Goal: Task Accomplishment & Management: Use online tool/utility

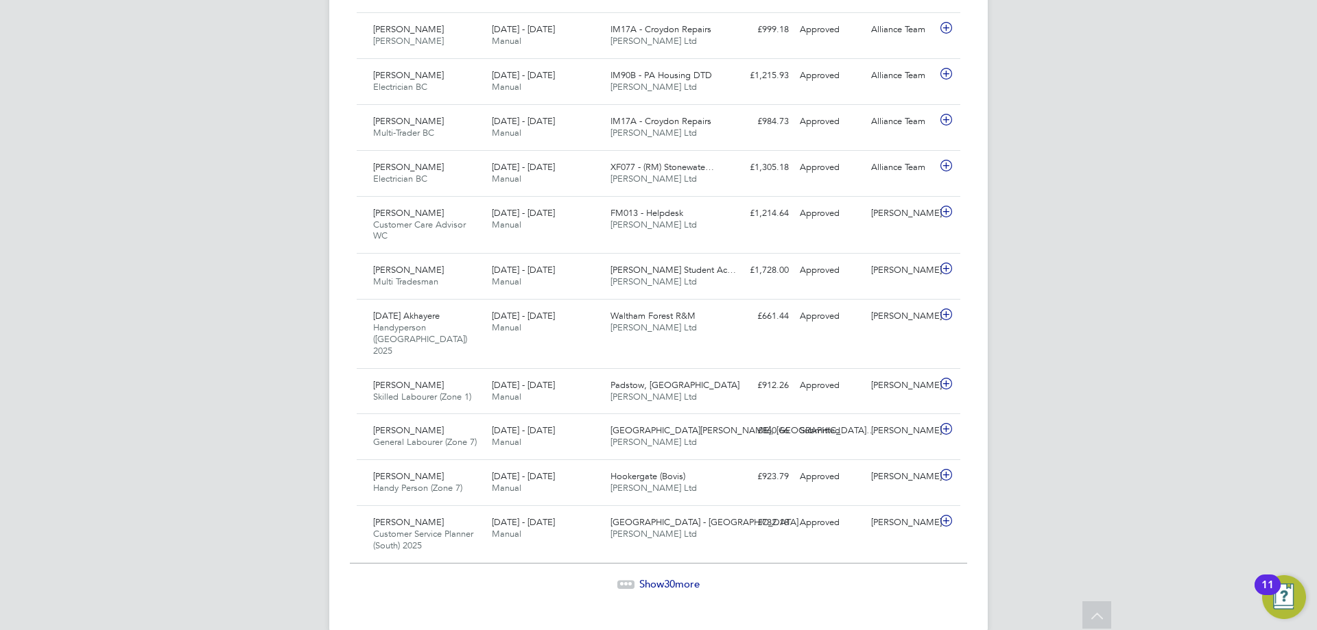
click at [685, 578] on span "Show 30 more" at bounding box center [669, 584] width 60 height 13
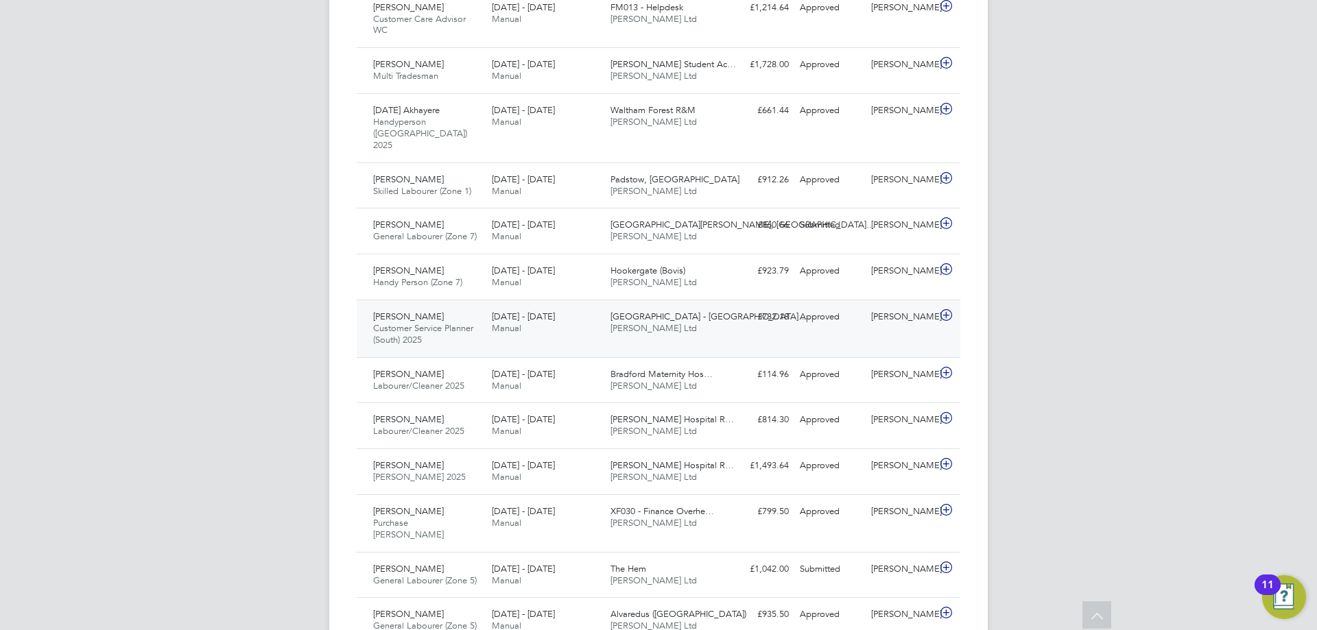
scroll to position [1258, 0]
